Goal: Information Seeking & Learning: Understand process/instructions

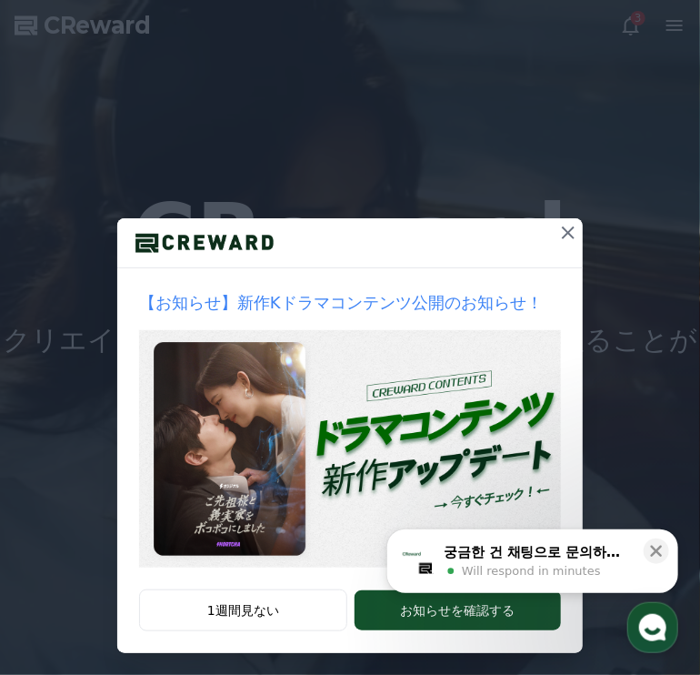
click at [562, 228] on icon at bounding box center [568, 232] width 13 height 13
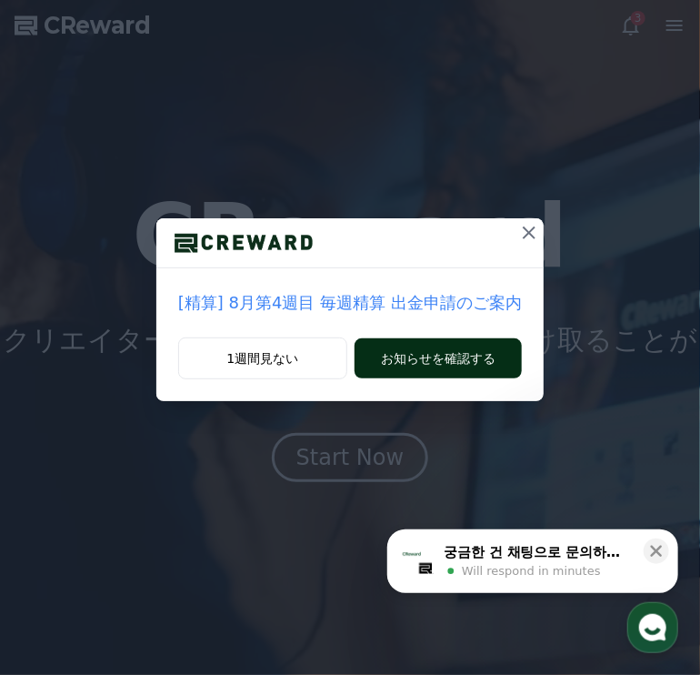
click at [475, 349] on button "お知らせを確認する" at bounding box center [438, 358] width 167 height 40
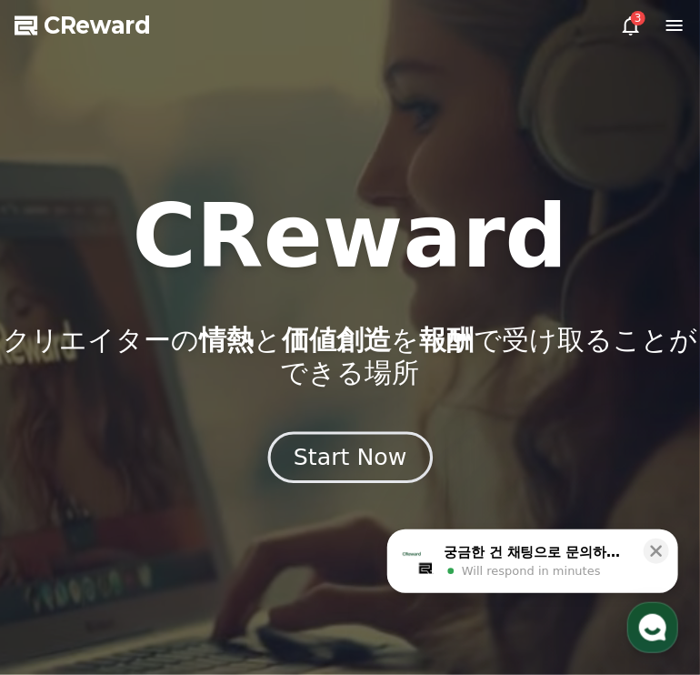
click at [380, 442] on div "Start Now" at bounding box center [350, 457] width 113 height 31
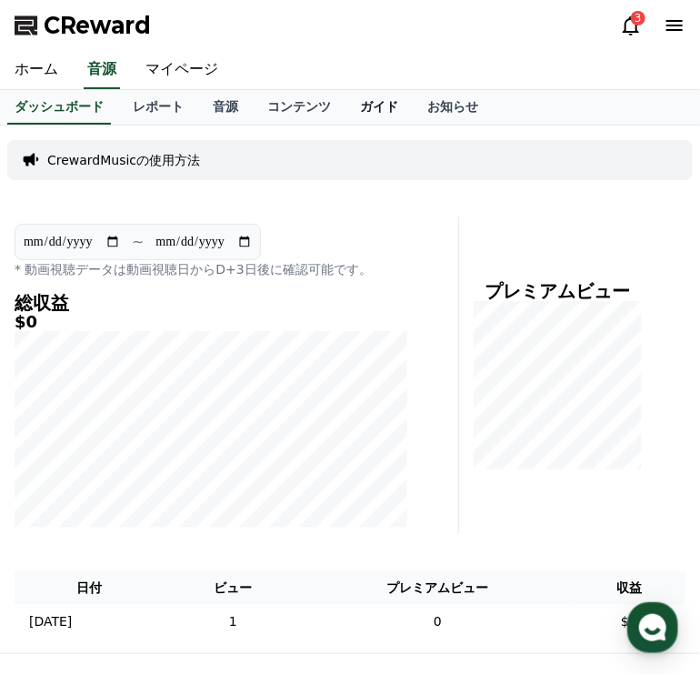
click at [346, 105] on link "ガイド" at bounding box center [379, 107] width 67 height 35
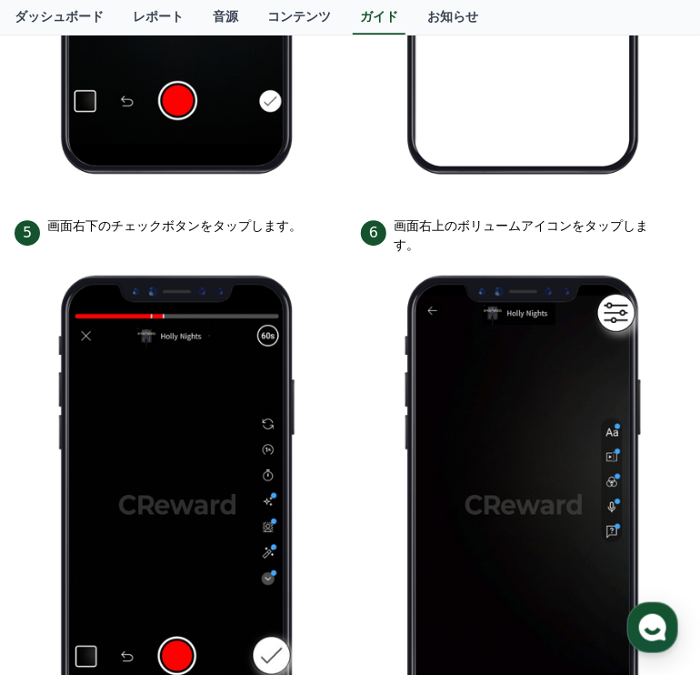
scroll to position [1364, 0]
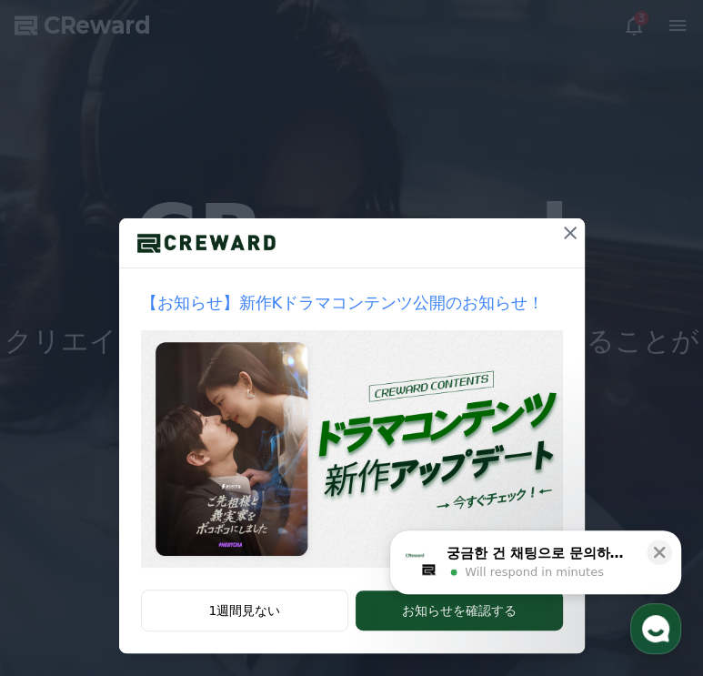
click at [564, 230] on icon at bounding box center [570, 232] width 13 height 13
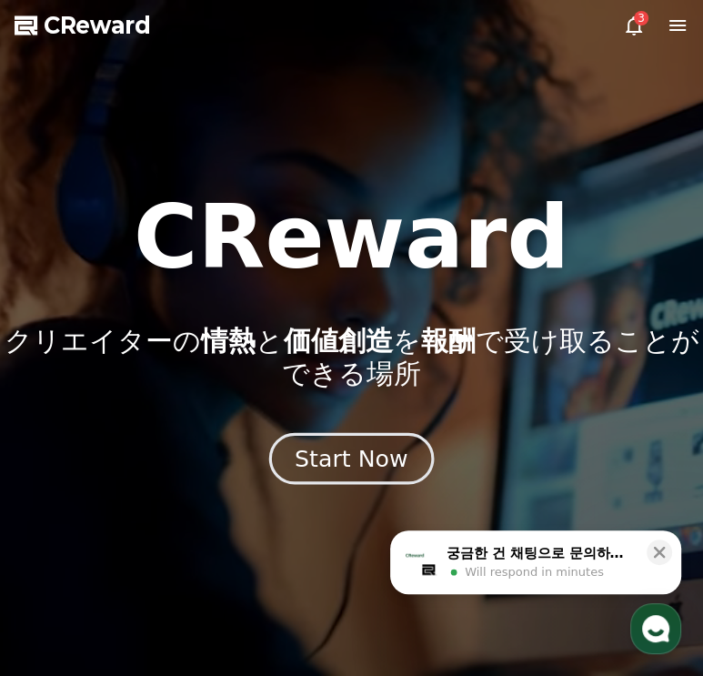
click at [366, 443] on div "Start Now" at bounding box center [351, 458] width 113 height 31
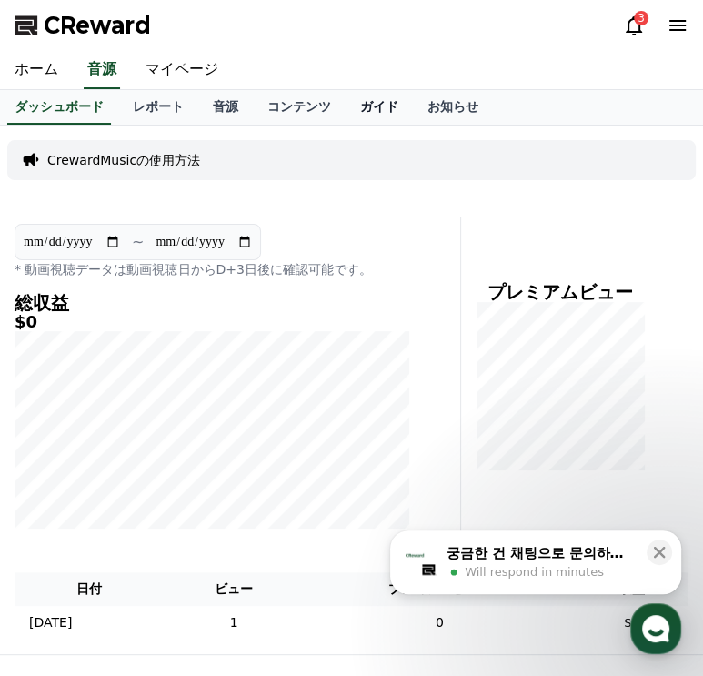
click at [346, 105] on link "ガイド" at bounding box center [379, 107] width 67 height 35
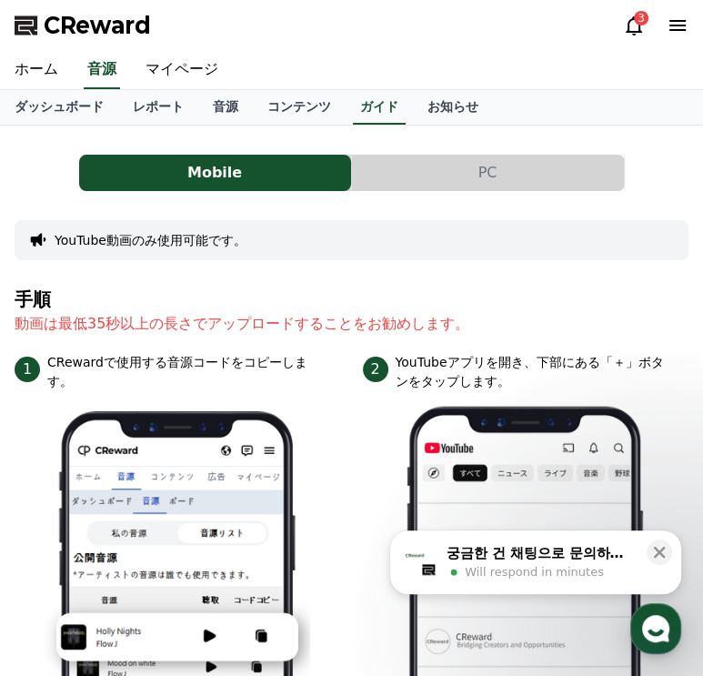
click at [477, 175] on button "PC" at bounding box center [488, 173] width 272 height 36
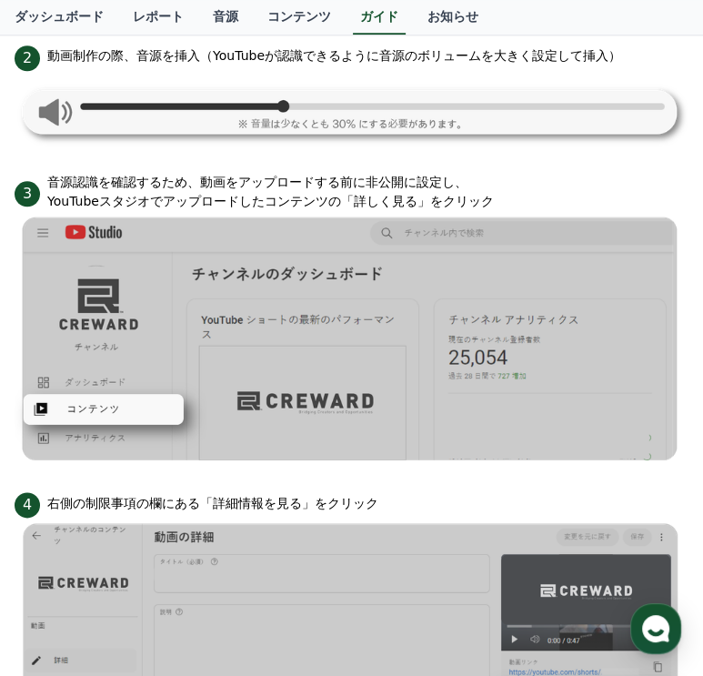
scroll to position [855, 0]
